Goal: Task Accomplishment & Management: Use online tool/utility

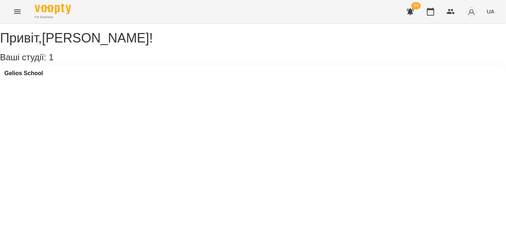
click at [14, 12] on icon "Menu" at bounding box center [17, 11] width 9 height 9
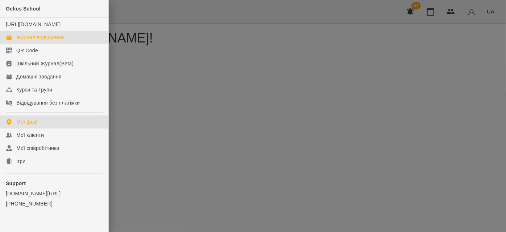
click at [22, 41] on div "Журнал відвідувань" at bounding box center [40, 37] width 48 height 7
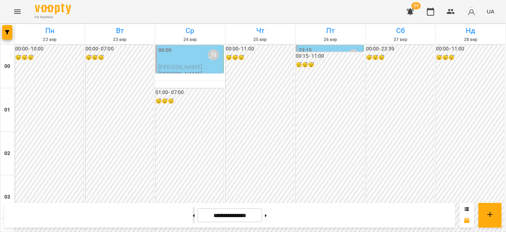
click at [193, 216] on button at bounding box center [194, 215] width 2 height 16
type input "**********"
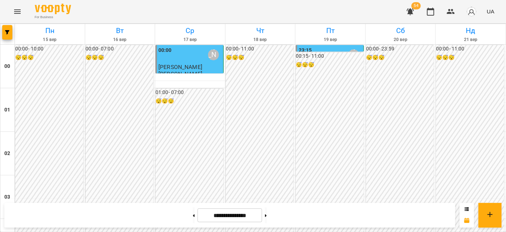
scroll to position [461, 0]
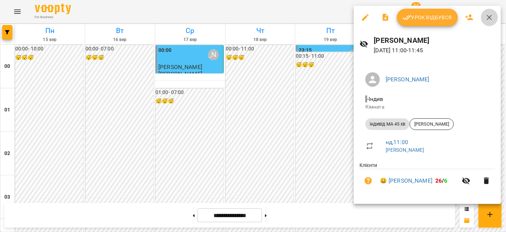
click at [490, 17] on icon "button" at bounding box center [489, 17] width 9 height 9
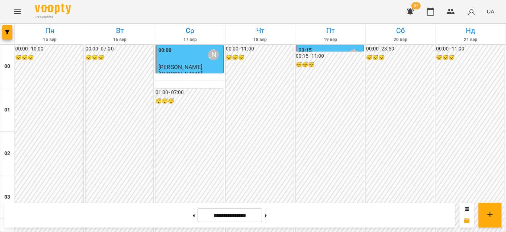
scroll to position [527, 0]
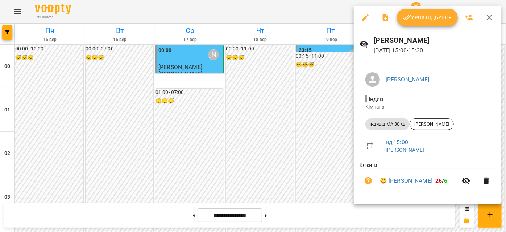
click at [489, 17] on icon "button" at bounding box center [489, 17] width 5 height 5
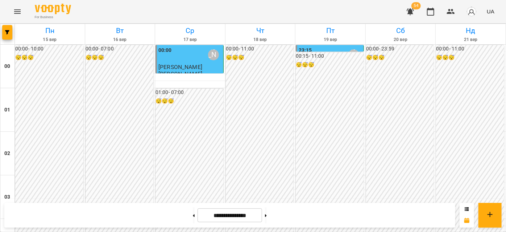
scroll to position [461, 0]
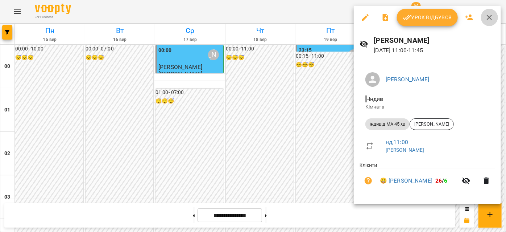
click at [488, 15] on icon "button" at bounding box center [489, 17] width 9 height 9
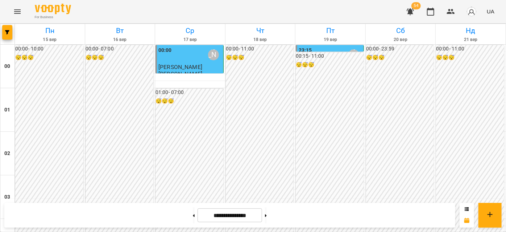
scroll to position [296, 0]
